Goal: Task Accomplishment & Management: Manage account settings

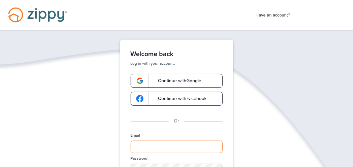
type input "**********"
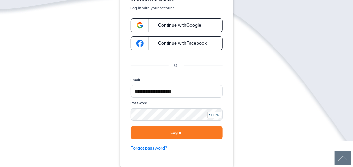
scroll to position [74, 0]
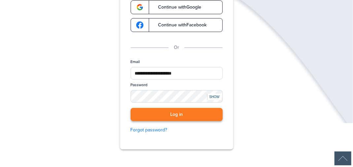
click at [194, 108] on button "Log in" at bounding box center [177, 115] width 92 height 14
click at [193, 115] on button "Log in" at bounding box center [177, 115] width 92 height 14
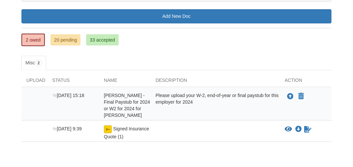
scroll to position [87, 0]
click at [107, 129] on img at bounding box center [108, 129] width 8 height 8
click at [307, 127] on icon "Sign Form" at bounding box center [307, 129] width 7 height 7
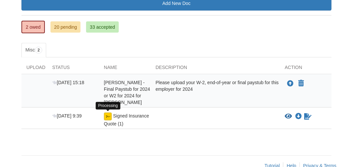
scroll to position [100, 0]
click at [106, 115] on img at bounding box center [108, 117] width 8 height 8
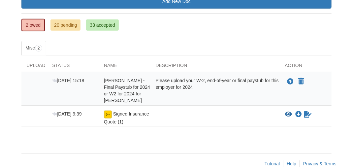
scroll to position [98, 0]
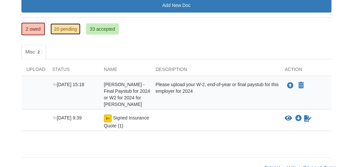
click at [60, 28] on link "20 pending" at bounding box center [66, 28] width 30 height 11
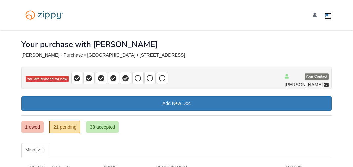
click at [326, 15] on icon "Log out" at bounding box center [327, 15] width 5 height 5
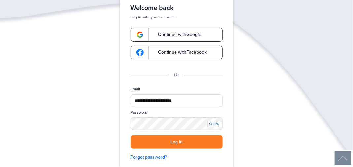
scroll to position [49, 0]
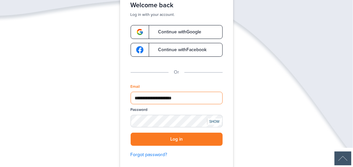
click at [189, 99] on input "**********" at bounding box center [177, 98] width 92 height 13
type input "*"
type input "**********"
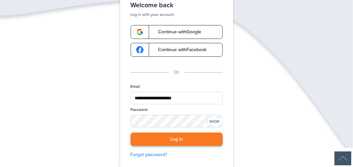
click at [174, 141] on button "Log in" at bounding box center [177, 140] width 92 height 14
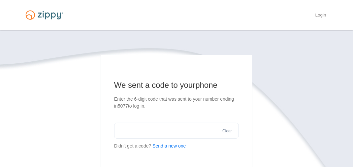
click at [153, 136] on input "text" at bounding box center [176, 131] width 125 height 16
